Goal: Task Accomplishment & Management: Manage account settings

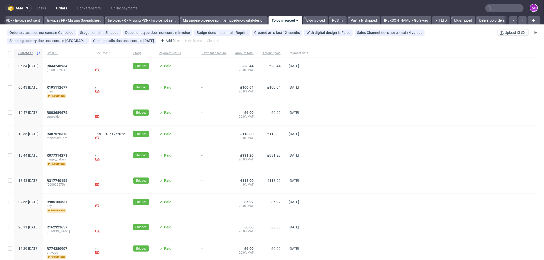
scroll to position [0, 764]
click at [67, 133] on span "R487520373" at bounding box center [57, 134] width 21 height 4
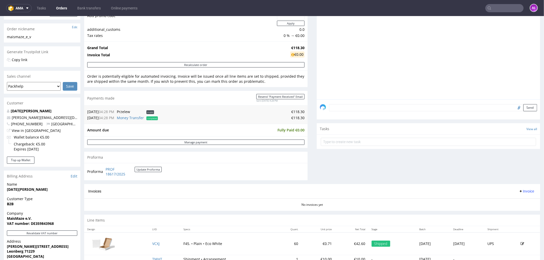
scroll to position [170, 0]
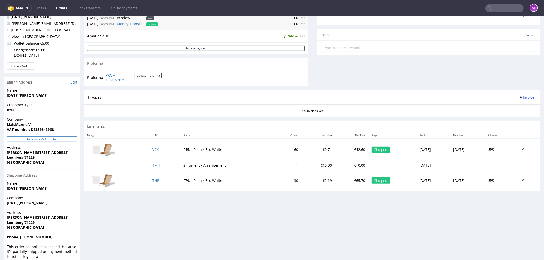
click at [62, 138] on button "Revalidate VAT number" at bounding box center [42, 138] width 70 height 5
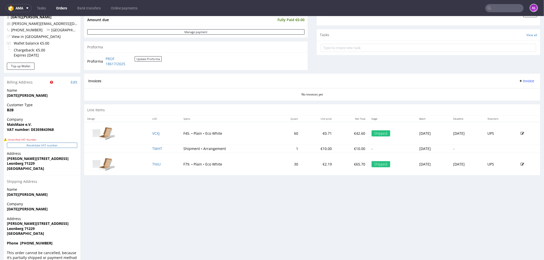
click at [70, 145] on button "Revalidate VAT number" at bounding box center [42, 144] width 70 height 5
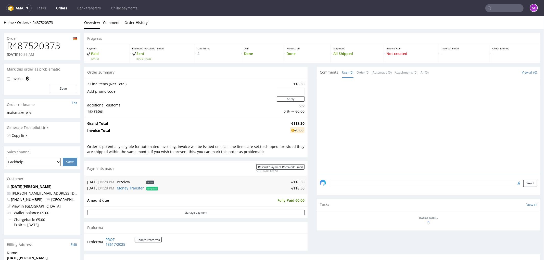
scroll to position [166, 0]
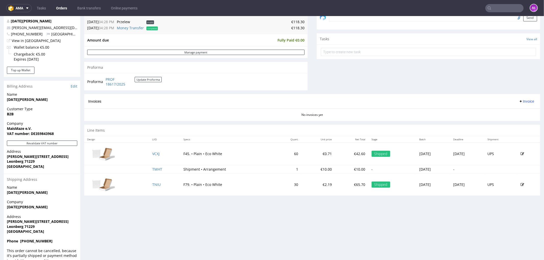
click at [520, 101] on span "Invoice" at bounding box center [525, 101] width 15 height 4
click at [520, 108] on li "Generate" at bounding box center [515, 112] width 33 height 9
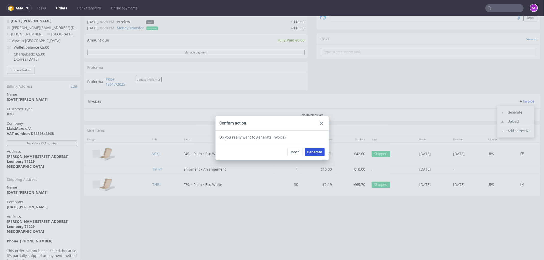
click at [311, 151] on span "Generate" at bounding box center [314, 152] width 15 height 4
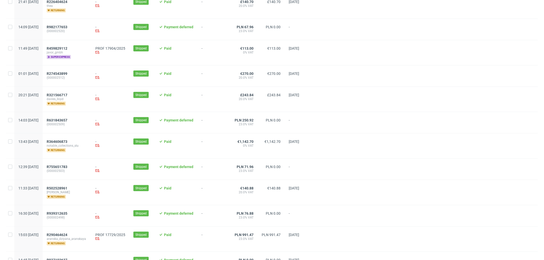
scroll to position [511, 0]
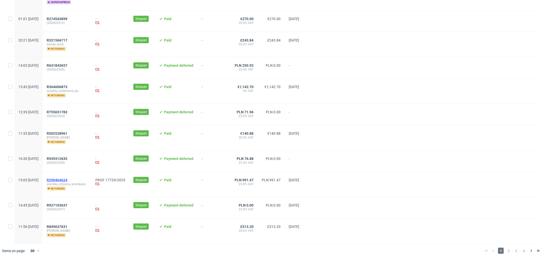
click at [67, 180] on span "R290464624" at bounding box center [57, 180] width 21 height 4
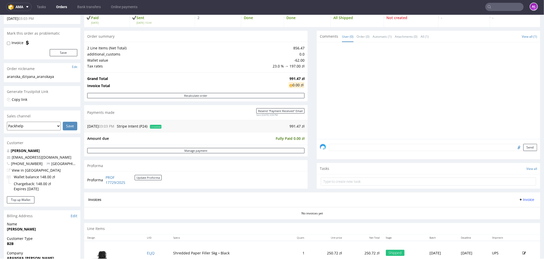
scroll to position [113, 0]
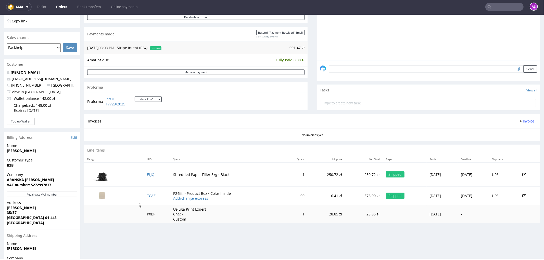
click at [519, 122] on span "Invoice" at bounding box center [525, 121] width 15 height 4
click at [523, 129] on li "Generate" at bounding box center [515, 131] width 33 height 9
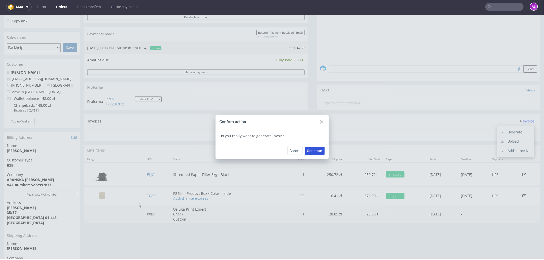
click at [318, 153] on button "Generate" at bounding box center [315, 151] width 20 height 8
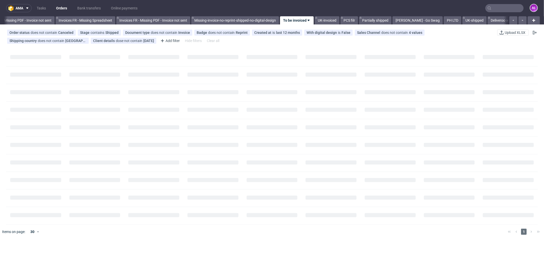
scroll to position [0, 764]
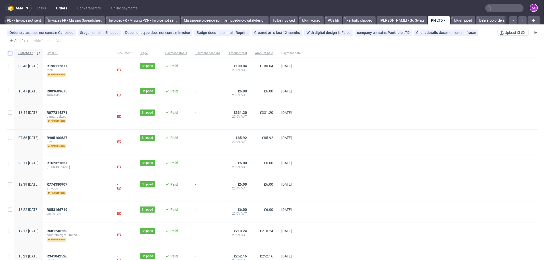
click at [9, 54] on input "checkbox" at bounding box center [10, 53] width 4 height 4
checkbox input "true"
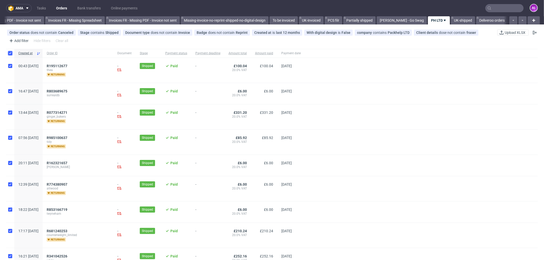
checkbox input "true"
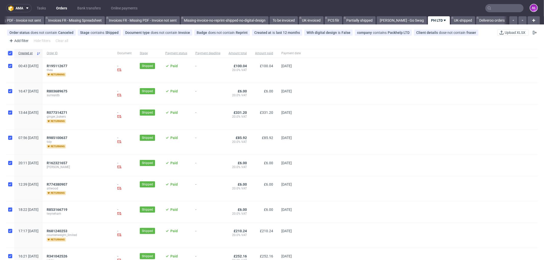
checkbox input "true"
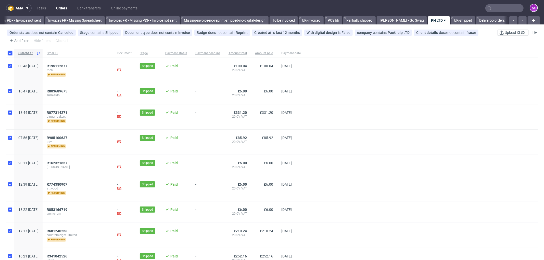
checkbox input "true"
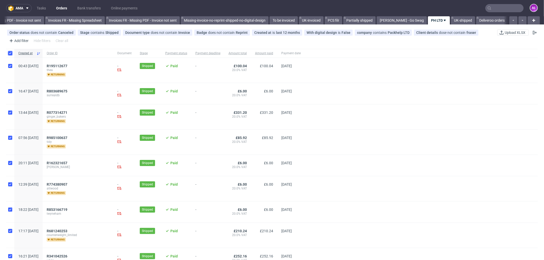
checkbox input "true"
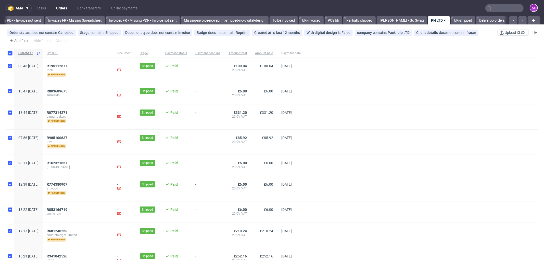
checkbox input "true"
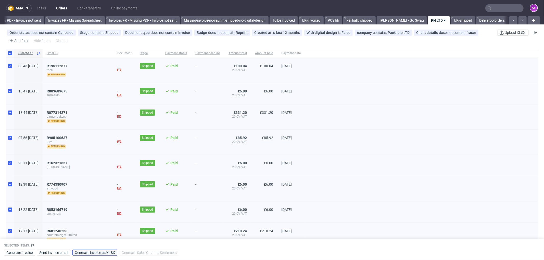
click at [115, 252] on span "Generate invoice as XLSX" at bounding box center [95, 253] width 40 height 4
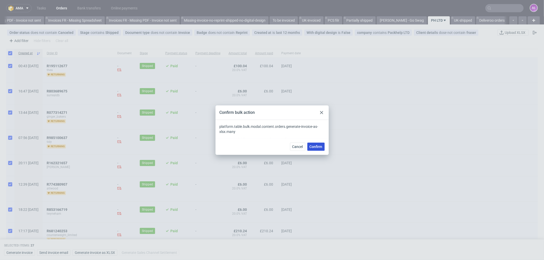
click at [314, 146] on span "Confirm" at bounding box center [315, 147] width 13 height 4
checkbox input "false"
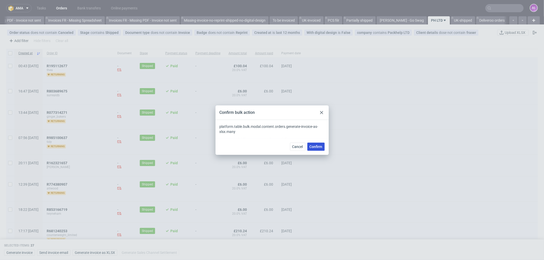
checkbox input "false"
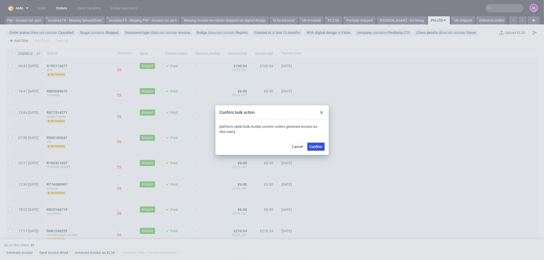
checkbox input "false"
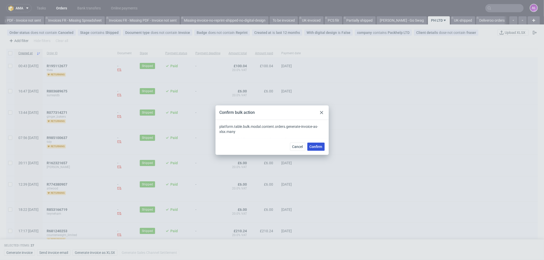
checkbox input "false"
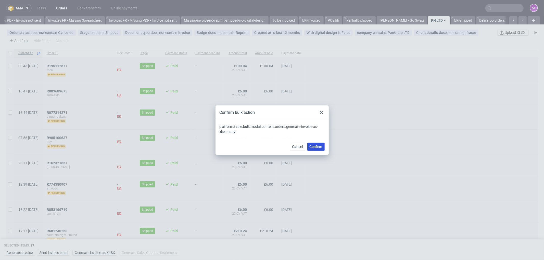
checkbox input "false"
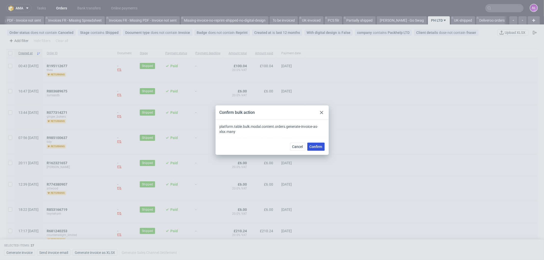
checkbox input "false"
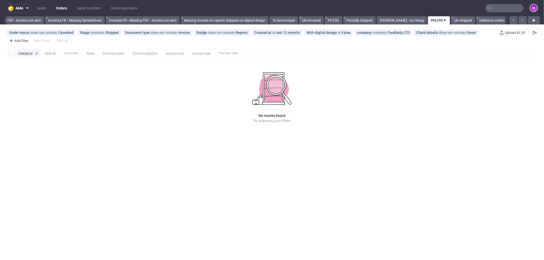
scroll to position [0, 763]
click at [498, 8] on input "text" at bounding box center [504, 8] width 38 height 8
paste input "FV 1471/7/2025"
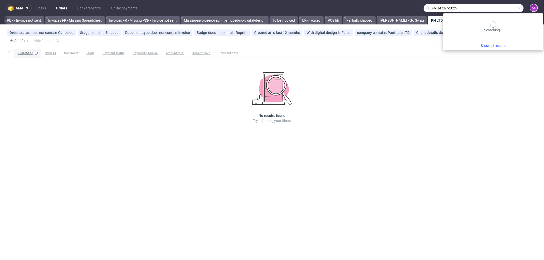
type input "FV 1471/7/2025"
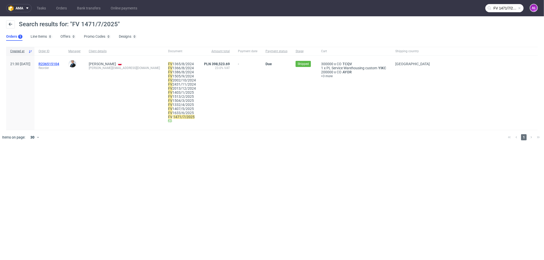
click at [59, 63] on span "R236515104" at bounding box center [48, 64] width 21 height 4
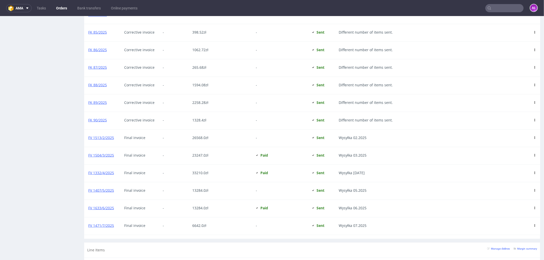
scroll to position [566, 0]
click at [500, 9] on input "text" at bounding box center [504, 8] width 38 height 8
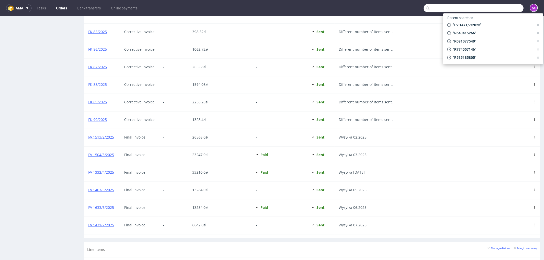
paste input "FV 1470/7/2025"
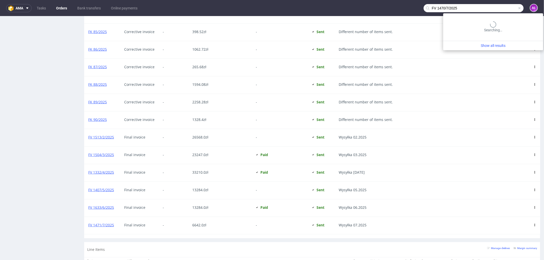
type input "FV 1470/7/2025"
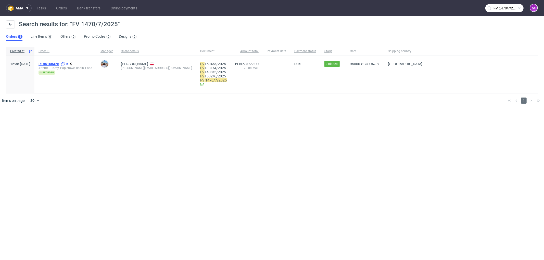
click at [59, 63] on span "R186168426" at bounding box center [48, 64] width 21 height 4
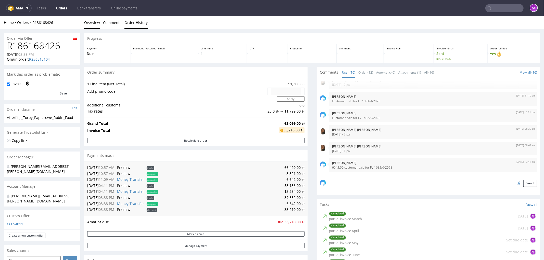
click at [144, 21] on link "Order History" at bounding box center [135, 22] width 23 height 12
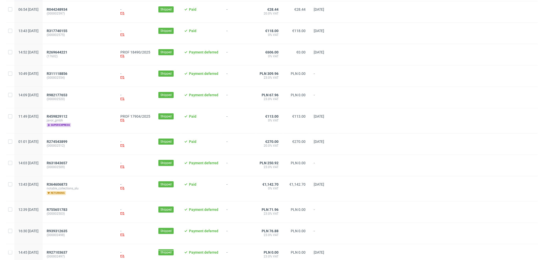
scroll to position [85, 0]
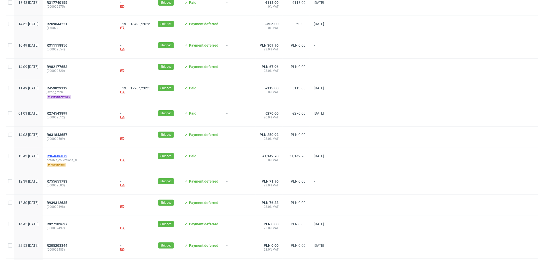
click at [67, 156] on span "R364606873" at bounding box center [57, 156] width 21 height 4
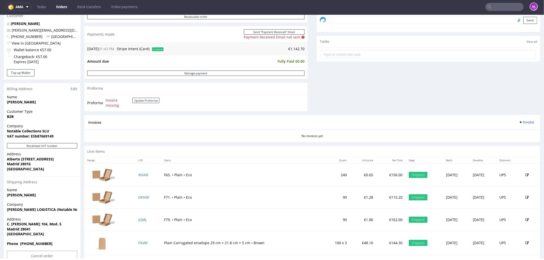
scroll to position [170, 0]
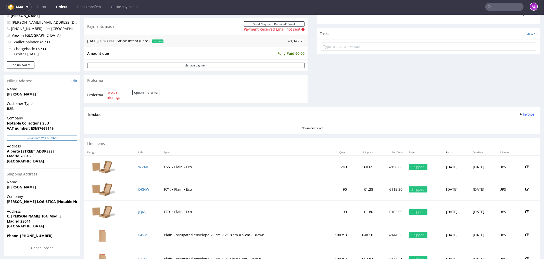
click at [62, 135] on button "Revalidate VAT number" at bounding box center [42, 137] width 70 height 5
click at [141, 94] on button "Update Proforma" at bounding box center [145, 92] width 27 height 5
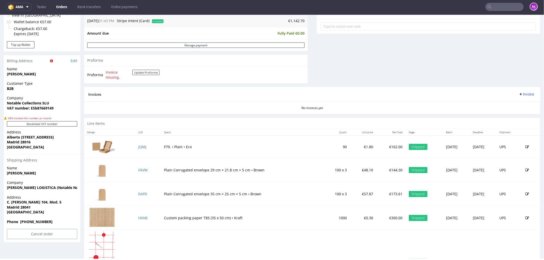
scroll to position [198, 0]
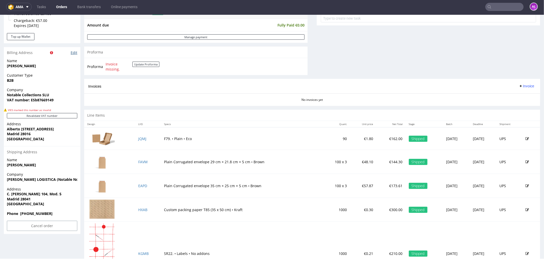
click at [76, 52] on link "Edit" at bounding box center [74, 52] width 7 height 5
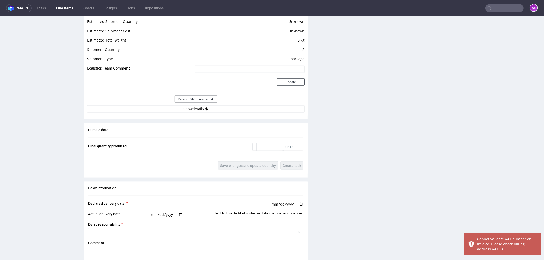
scroll to position [453, 0]
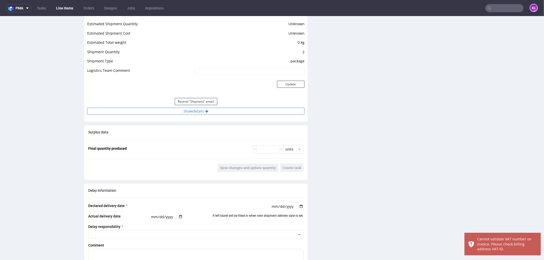
click at [221, 111] on button "Show details" at bounding box center [195, 111] width 217 height 7
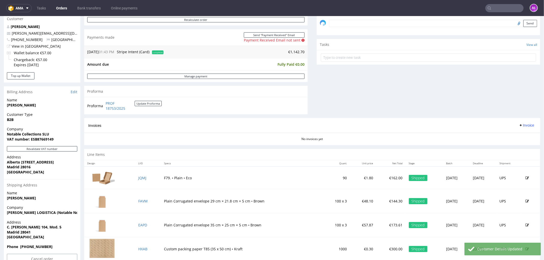
scroll to position [170, 0]
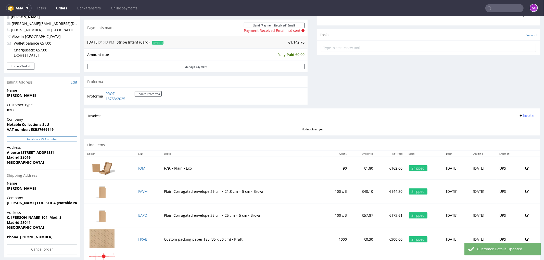
click at [60, 138] on button "Revalidate VAT number" at bounding box center [42, 138] width 70 height 5
click at [521, 115] on span "Invoice" at bounding box center [525, 115] width 15 height 4
click at [521, 126] on span "Generate" at bounding box center [517, 126] width 25 height 5
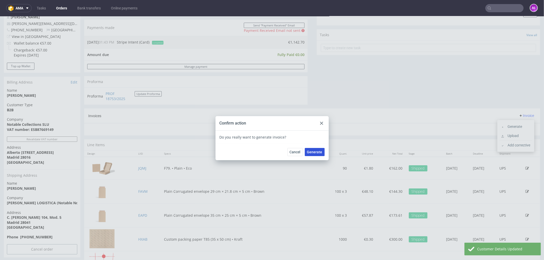
click at [310, 151] on span "Generate" at bounding box center [314, 152] width 15 height 4
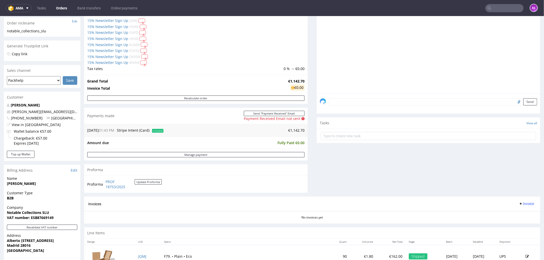
scroll to position [0, 0]
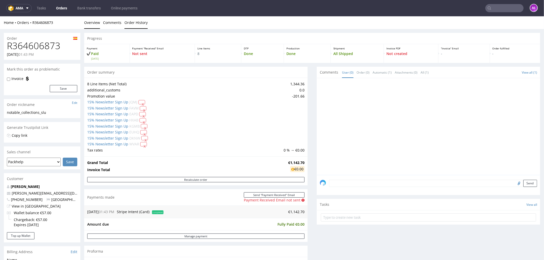
click at [132, 26] on link "Order History" at bounding box center [135, 22] width 23 height 12
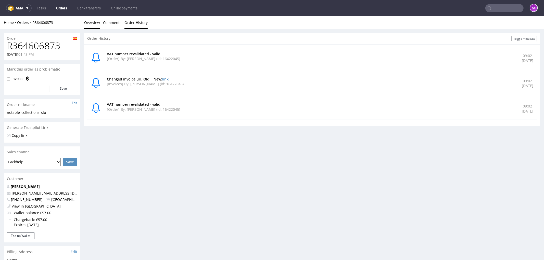
drag, startPoint x: 91, startPoint y: 20, endPoint x: 82, endPoint y: 32, distance: 15.4
click at [91, 20] on link "Overview" at bounding box center [92, 22] width 16 height 12
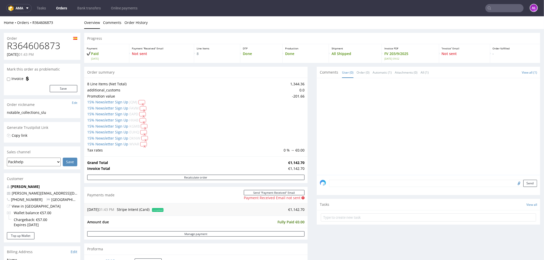
scroll to position [141, 0]
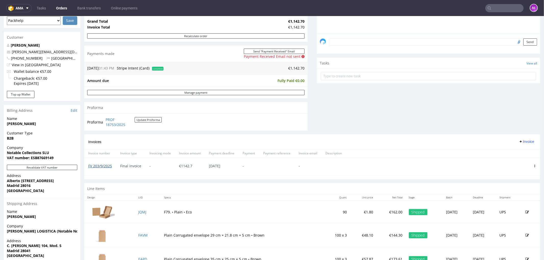
click at [108, 166] on link "FV 203/9/2025" at bounding box center [100, 165] width 24 height 5
click at [105, 166] on link "FV 203/9/2025" at bounding box center [100, 165] width 24 height 5
click at [103, 165] on link "FV 203/9/2025" at bounding box center [100, 165] width 24 height 5
drag, startPoint x: 111, startPoint y: 173, endPoint x: 96, endPoint y: 144, distance: 32.5
click at [111, 172] on div "FV 203/9/2025" at bounding box center [100, 166] width 32 height 17
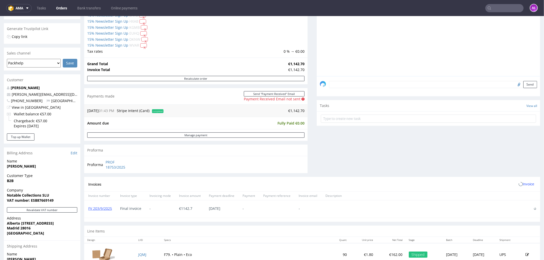
scroll to position [141, 0]
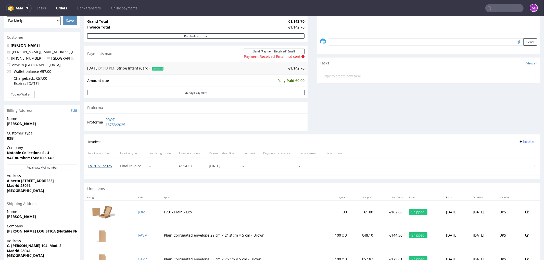
click at [108, 165] on link "FV 203/9/2025" at bounding box center [100, 165] width 24 height 5
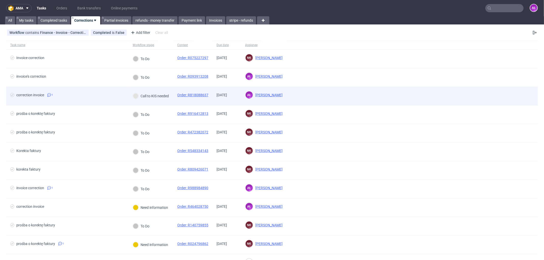
click at [162, 101] on div "Call to KIS needed" at bounding box center [150, 96] width 45 height 18
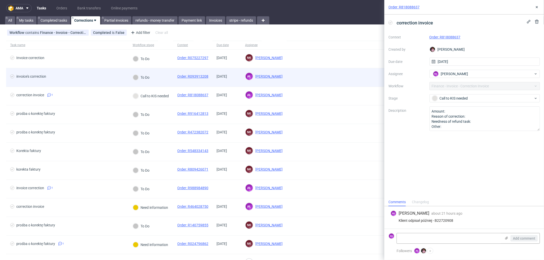
click at [161, 82] on div "To Do" at bounding box center [150, 77] width 45 height 19
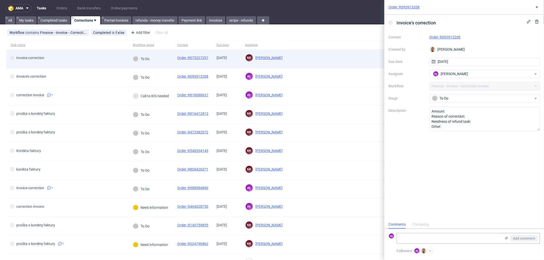
click at [164, 62] on div "To Do" at bounding box center [150, 59] width 45 height 19
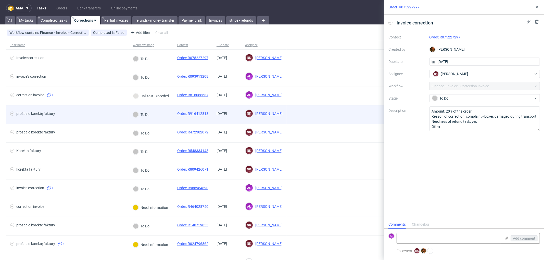
click at [153, 111] on div "To Do" at bounding box center [140, 115] width 25 height 18
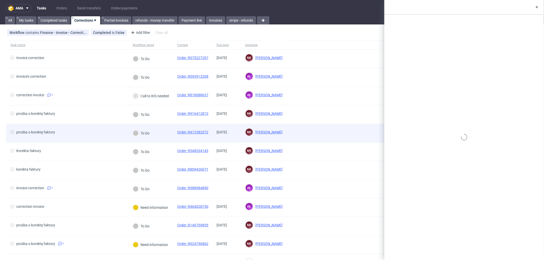
click at [161, 137] on div "To Do" at bounding box center [150, 133] width 45 height 19
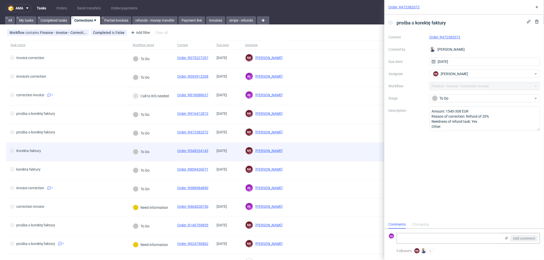
scroll to position [4, 0]
click at [166, 159] on div "To Do" at bounding box center [150, 152] width 45 height 19
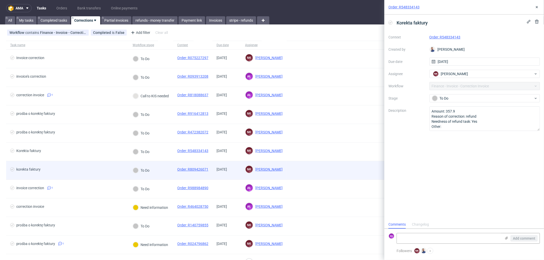
scroll to position [4, 0]
click at [164, 173] on div "To Do" at bounding box center [150, 170] width 45 height 19
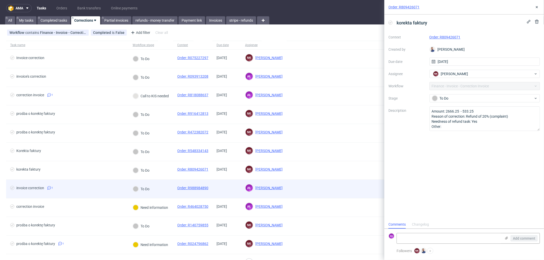
click at [163, 187] on div "To Do" at bounding box center [150, 189] width 45 height 19
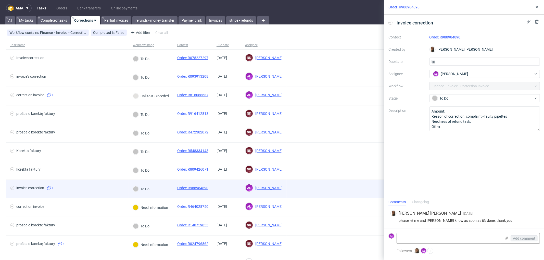
scroll to position [28, 0]
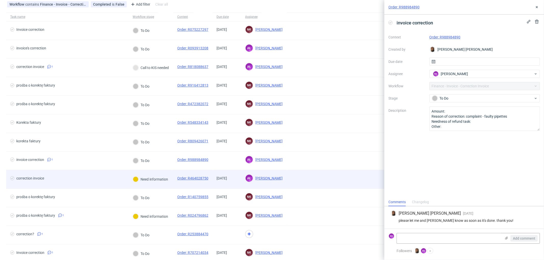
click at [164, 186] on div "Need information" at bounding box center [150, 179] width 44 height 18
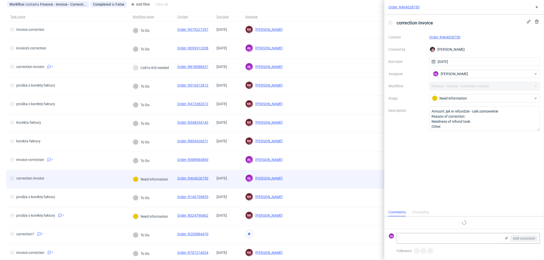
scroll to position [4, 0]
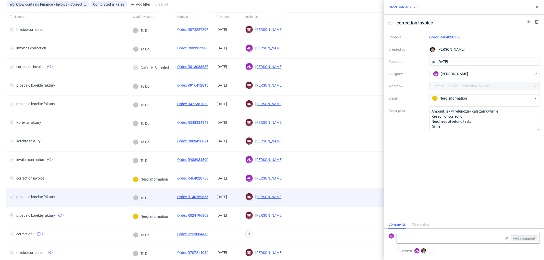
click at [162, 200] on div "To Do" at bounding box center [150, 198] width 45 height 19
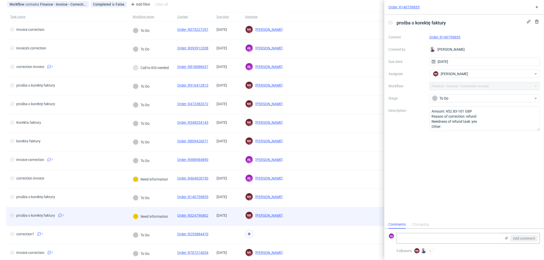
click at [163, 221] on div "Need information" at bounding box center [150, 216] width 44 height 18
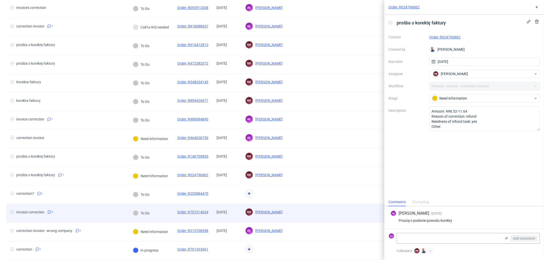
scroll to position [85, 0]
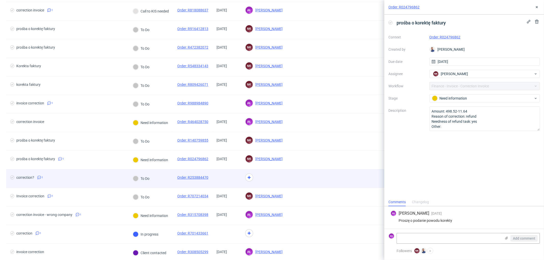
click at [159, 181] on div "To Do" at bounding box center [150, 178] width 45 height 19
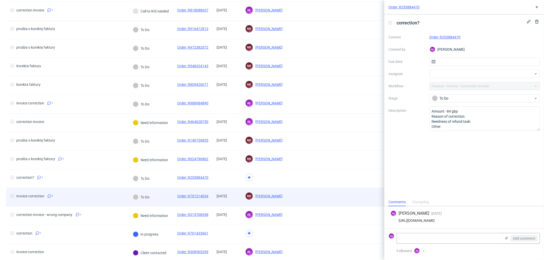
click at [163, 192] on div "To Do" at bounding box center [150, 197] width 45 height 19
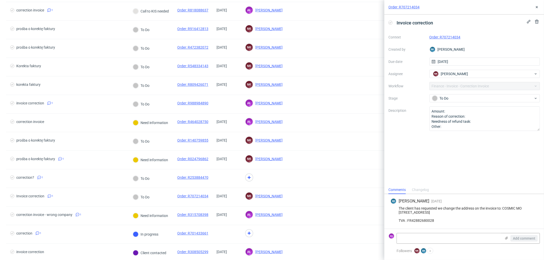
click at [453, 36] on link "Order: R707214034" at bounding box center [444, 37] width 31 height 4
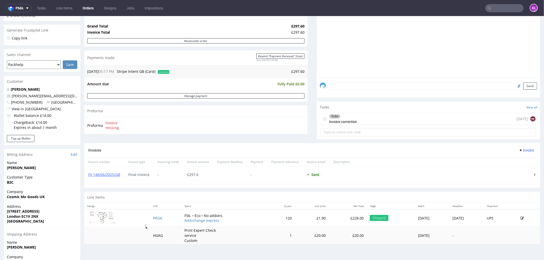
scroll to position [113, 0]
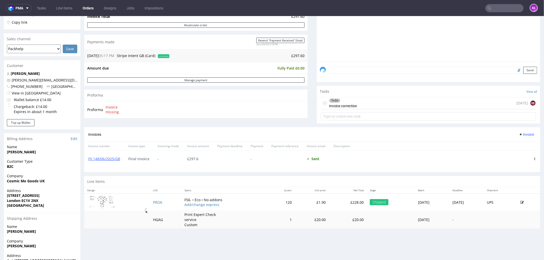
click at [357, 101] on div "To Do Invoice correction [DATE] NK" at bounding box center [428, 103] width 215 height 12
